Goal: Complete application form

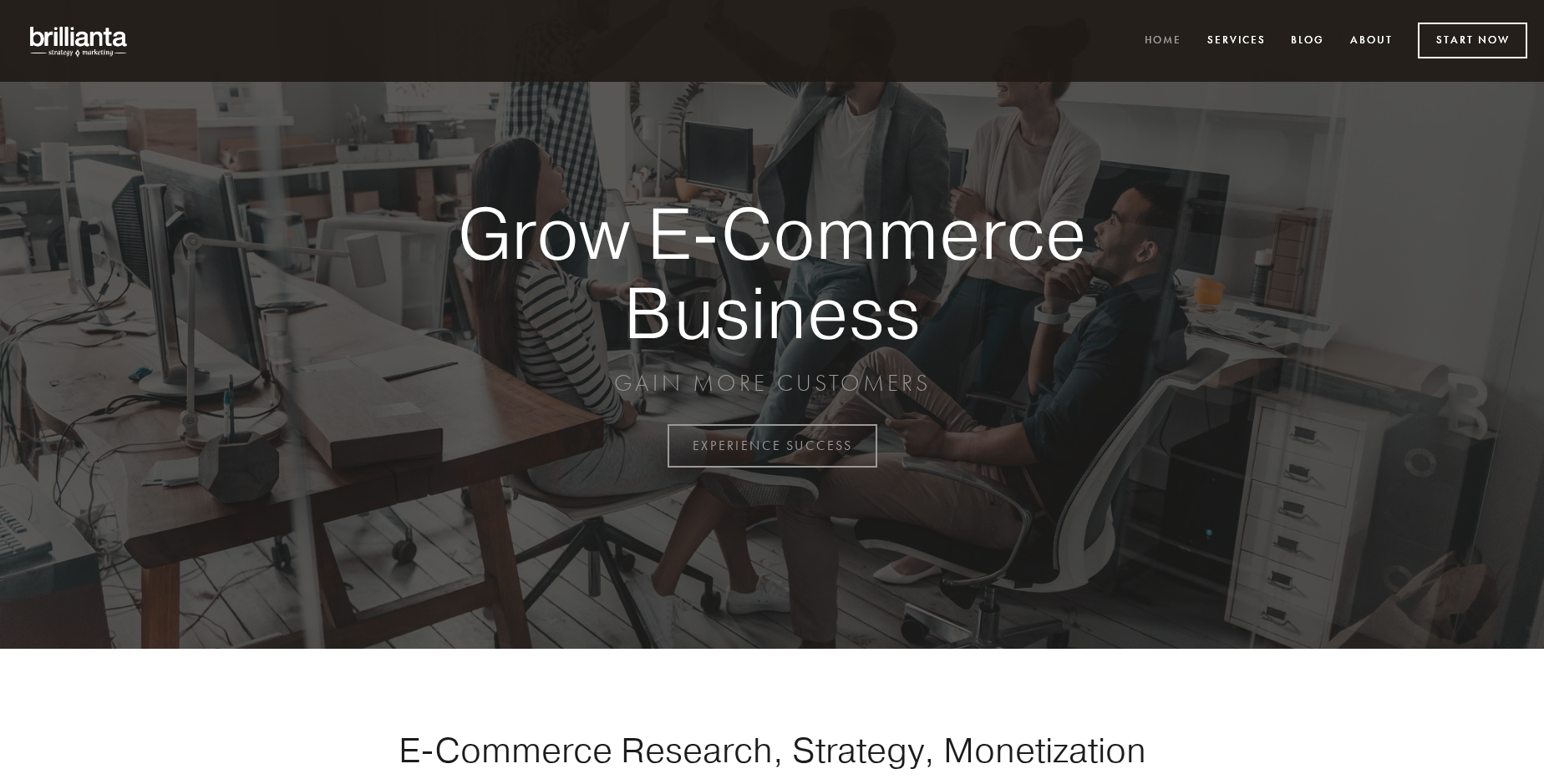
scroll to position [4376, 0]
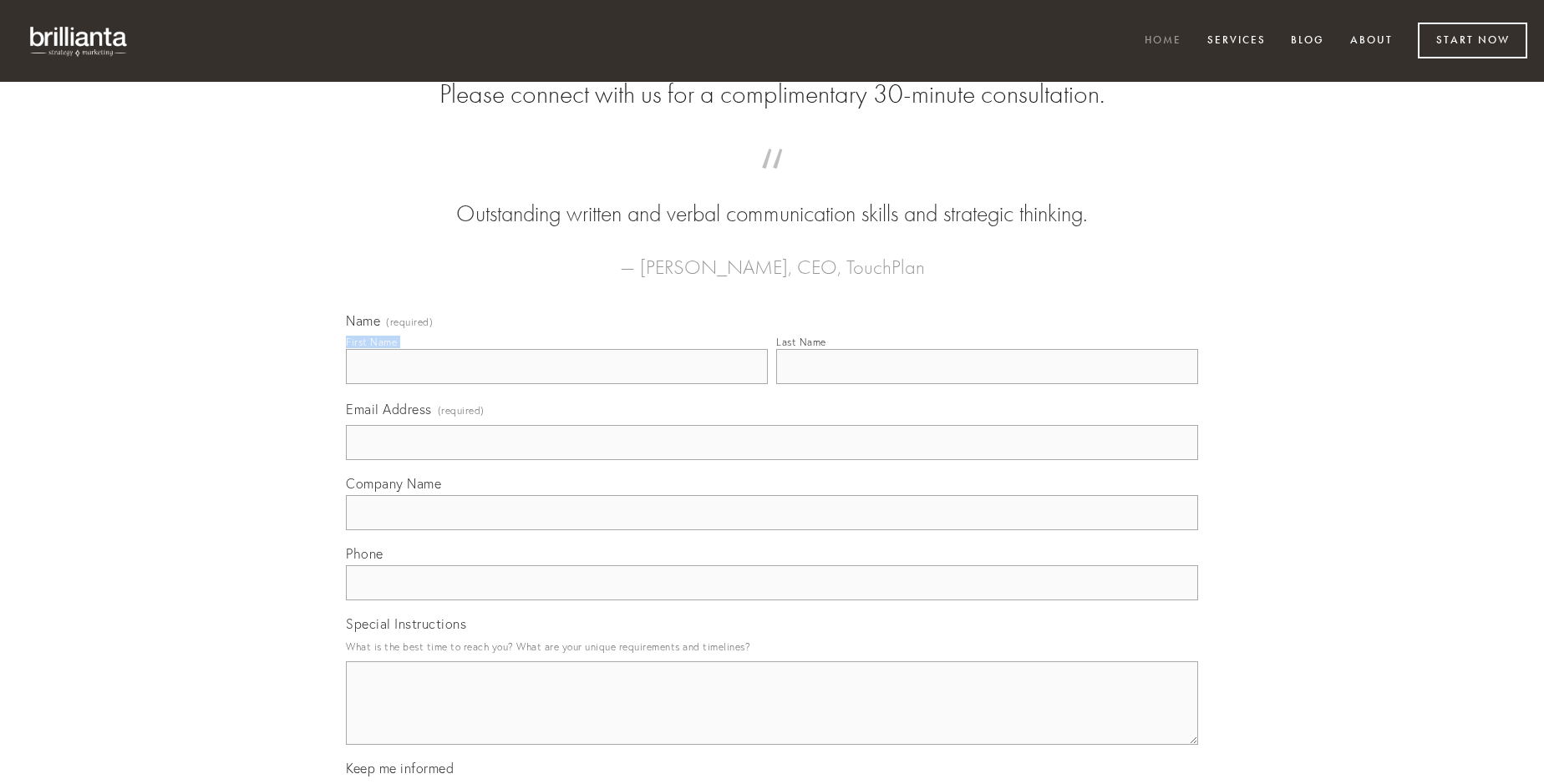
type input "[PERSON_NAME]"
click at [986, 384] on input "Last Name" at bounding box center [986, 366] width 422 height 35
type input "[PERSON_NAME]"
click at [772, 460] on input "Email Address (required)" at bounding box center [771, 442] width 852 height 35
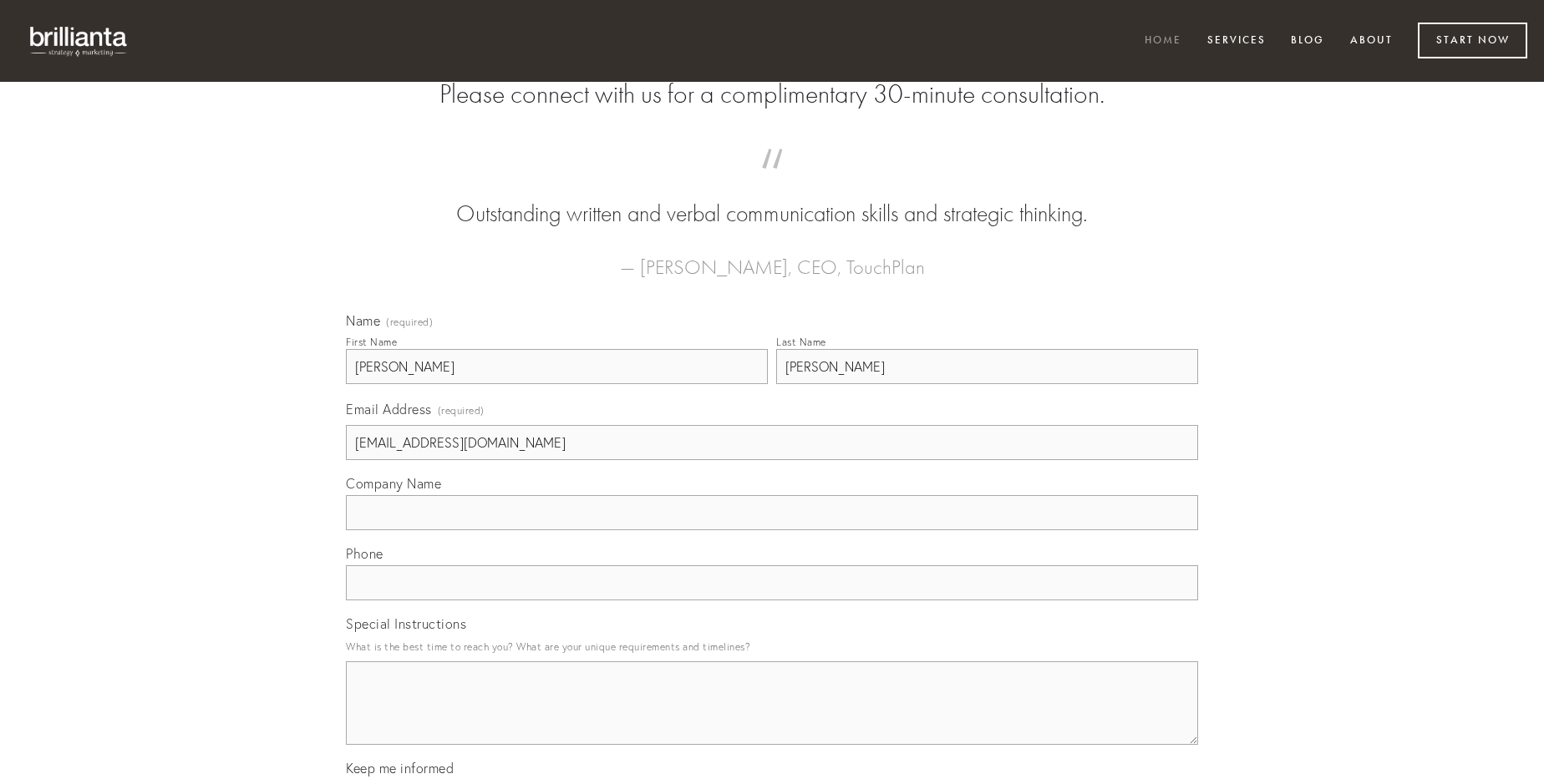
type input "[EMAIL_ADDRESS][DOMAIN_NAME]"
click at [772, 530] on input "Company Name" at bounding box center [771, 512] width 852 height 35
type input "contego"
click at [772, 600] on input "text" at bounding box center [771, 582] width 852 height 35
click at [772, 718] on textarea "Special Instructions" at bounding box center [771, 703] width 852 height 83
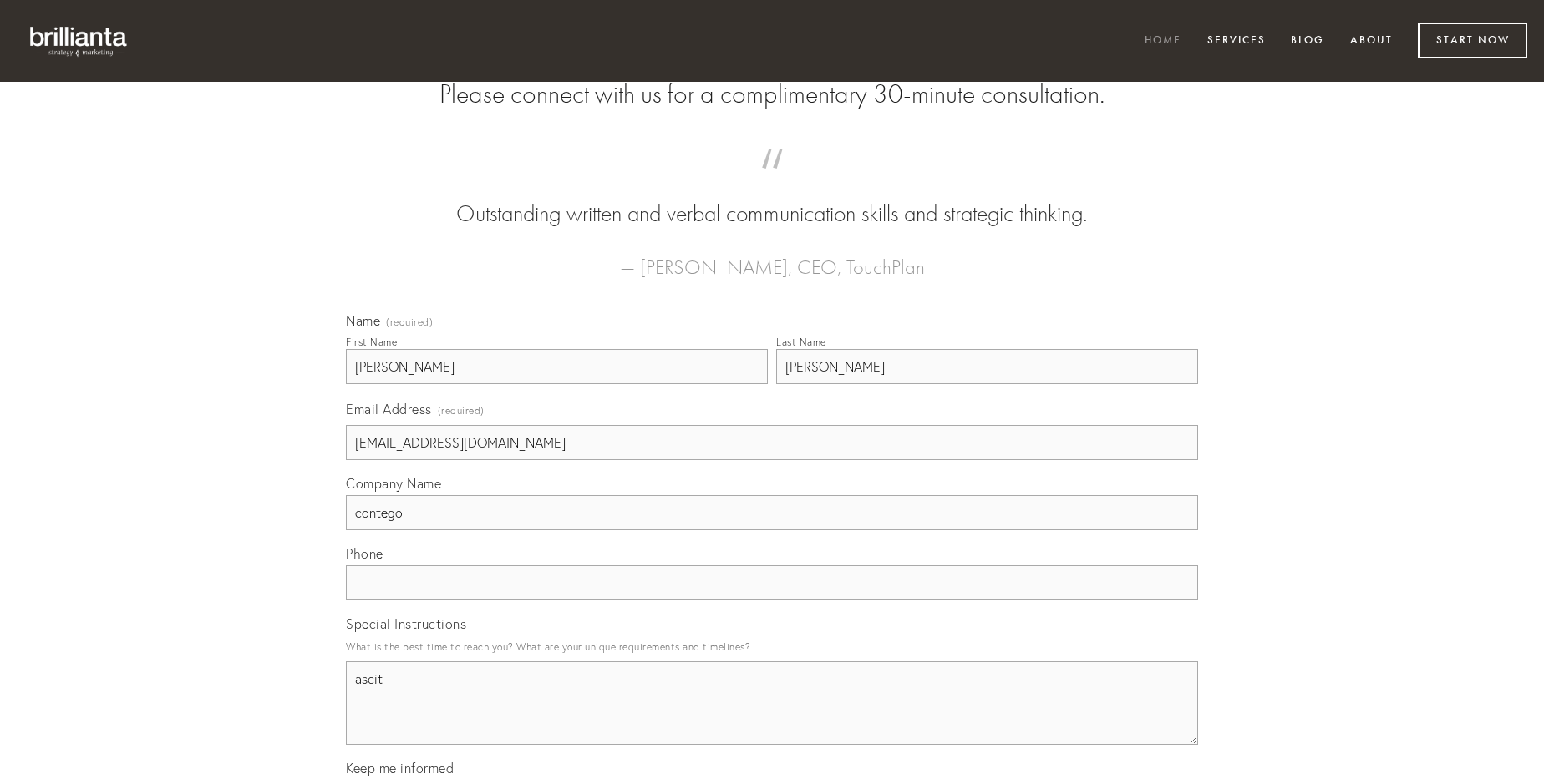
type textarea "ascit"
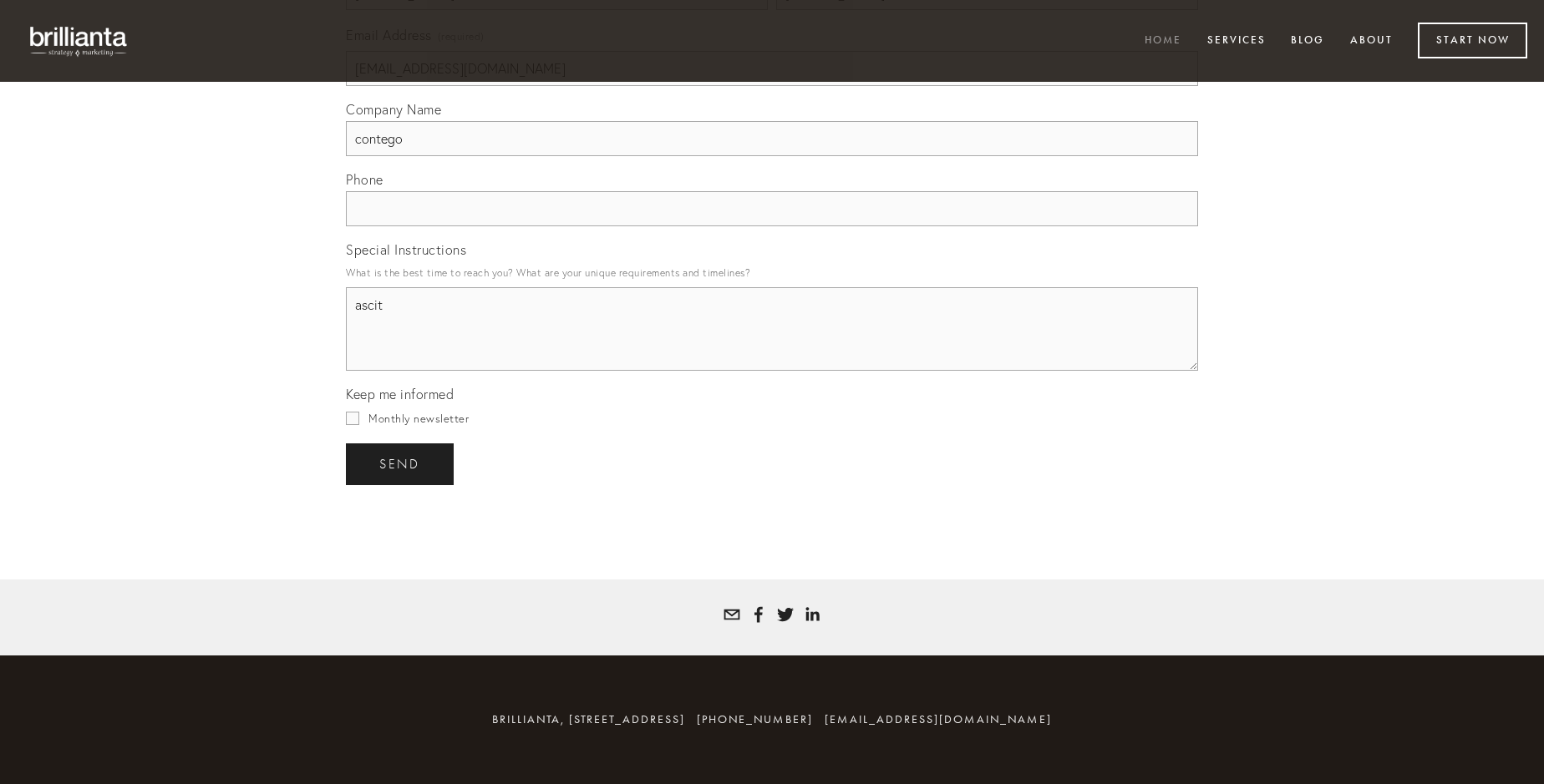
click at [401, 464] on span "send" at bounding box center [399, 465] width 41 height 15
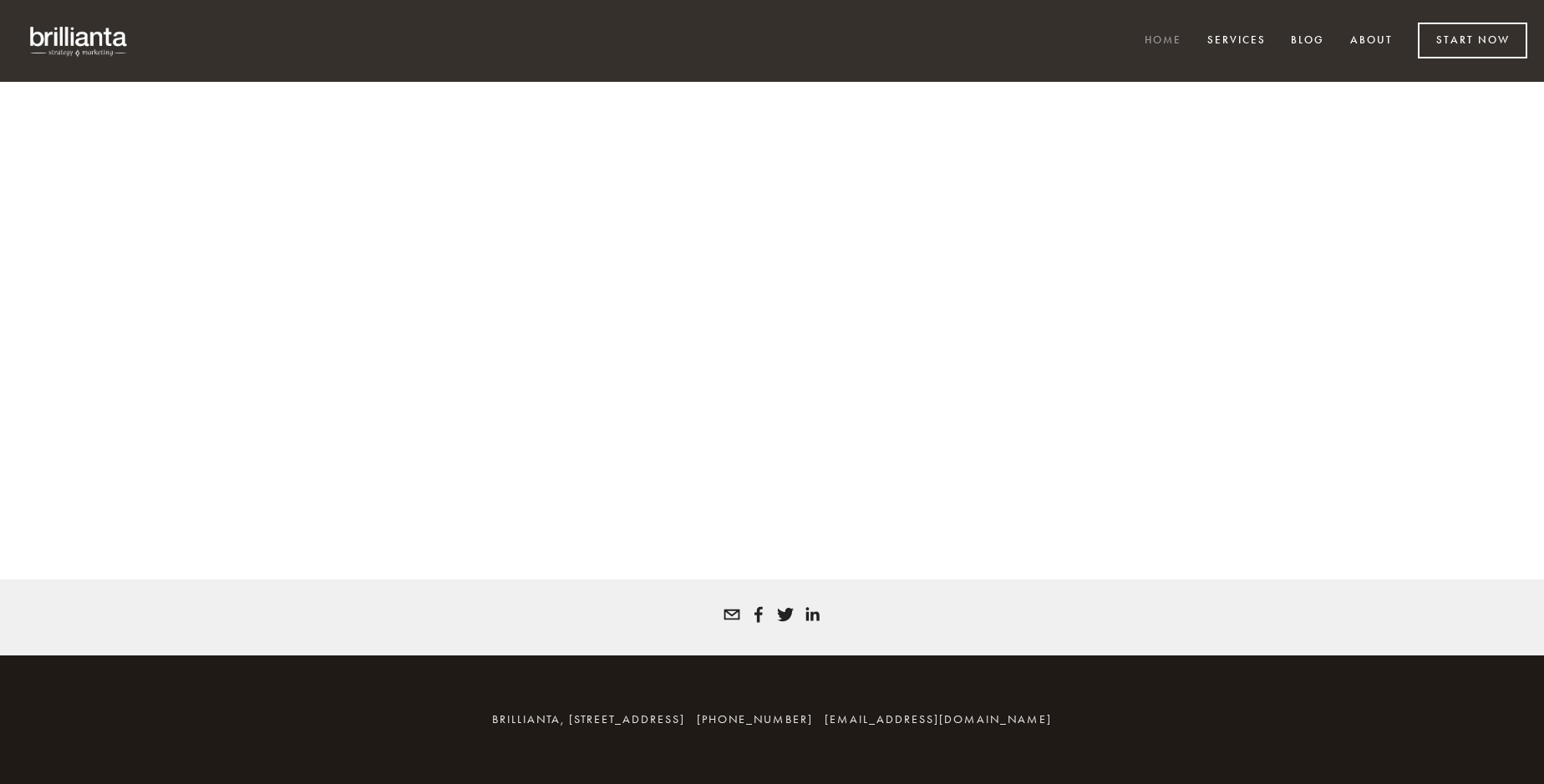
scroll to position [4353, 0]
